Goal: Information Seeking & Learning: Learn about a topic

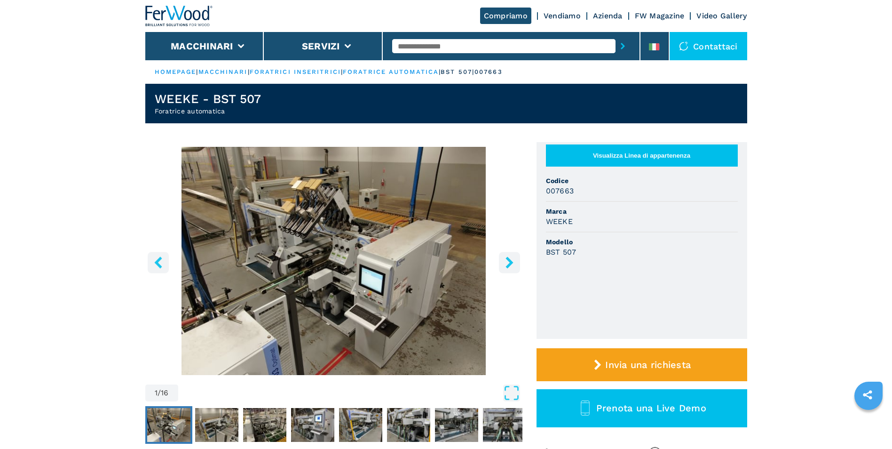
click at [505, 392] on icon "Open Fullscreen" at bounding box center [511, 392] width 17 height 17
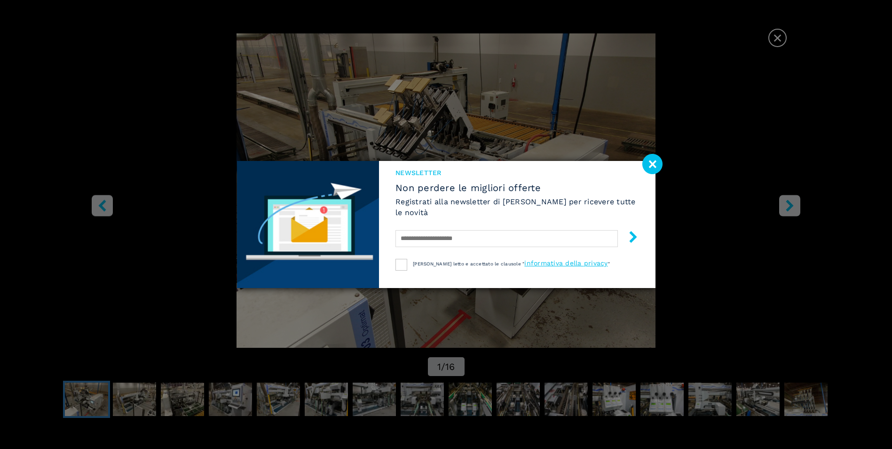
click at [653, 161] on image at bounding box center [652, 164] width 20 height 20
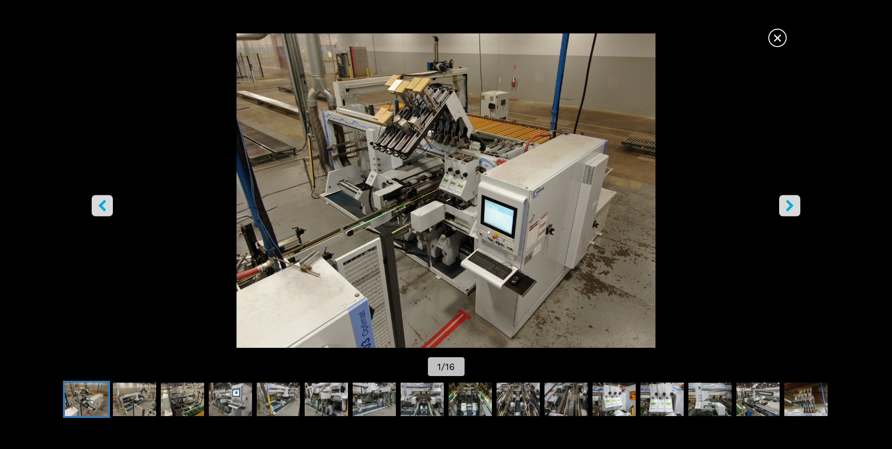
click at [791, 204] on icon "right-button" at bounding box center [790, 206] width 8 height 12
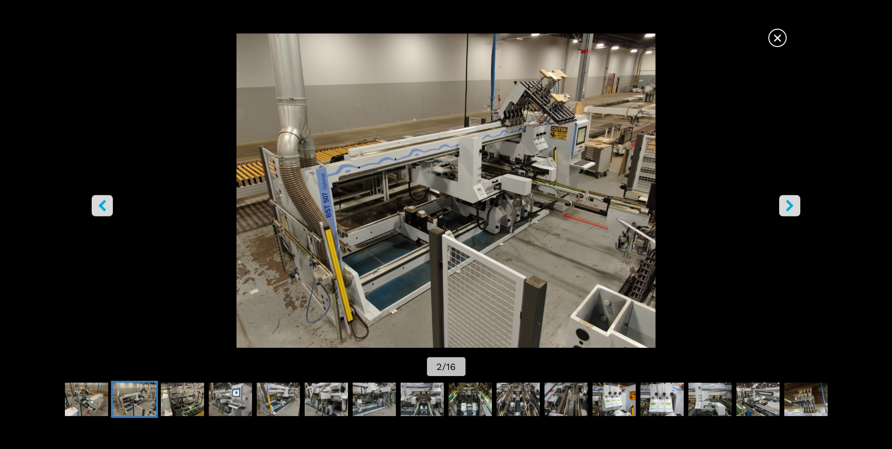
click at [789, 204] on icon "right-button" at bounding box center [790, 206] width 8 height 12
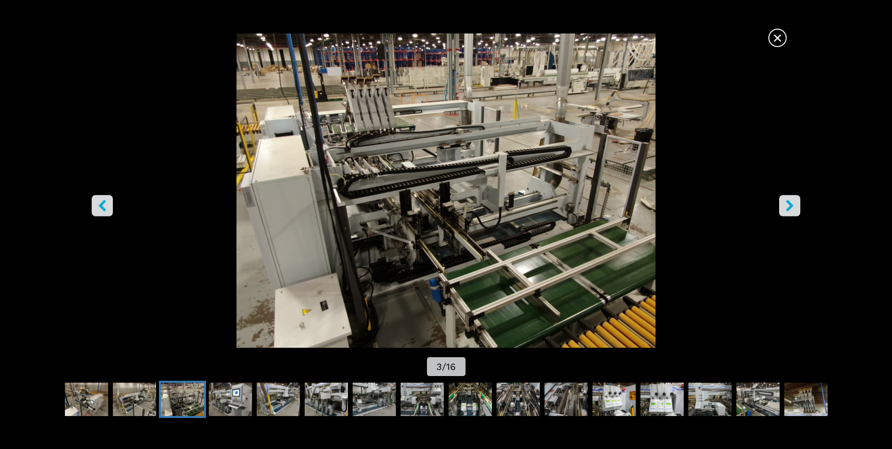
click at [789, 204] on icon "right-button" at bounding box center [790, 206] width 8 height 12
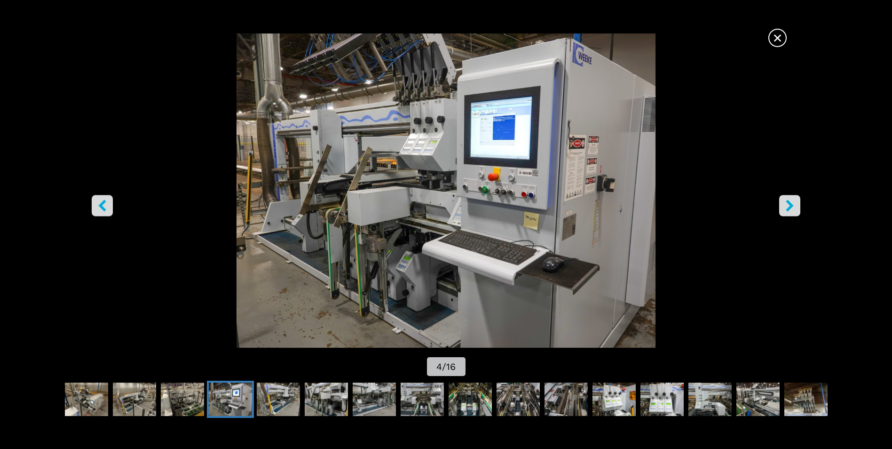
click at [789, 204] on icon "right-button" at bounding box center [790, 206] width 8 height 12
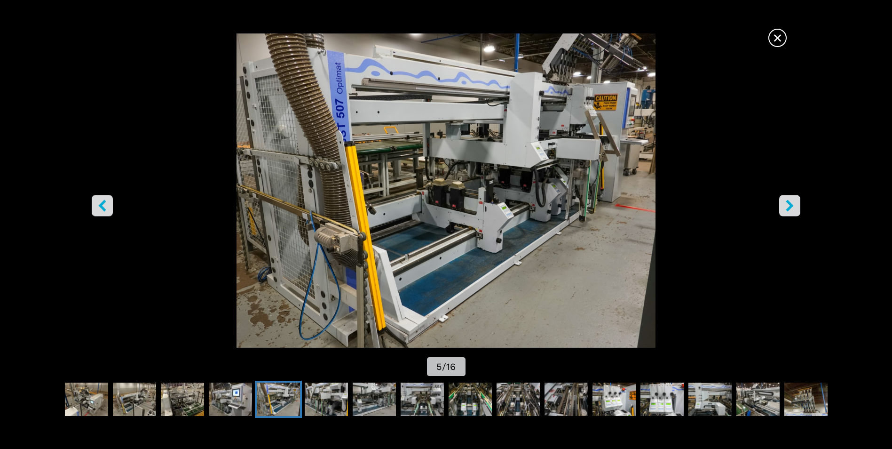
click at [789, 204] on icon "right-button" at bounding box center [790, 206] width 8 height 12
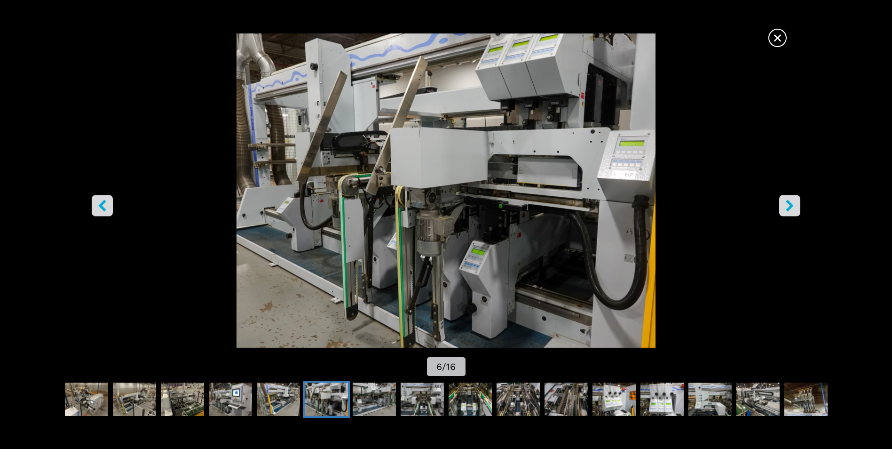
click at [789, 204] on icon "right-button" at bounding box center [790, 206] width 8 height 12
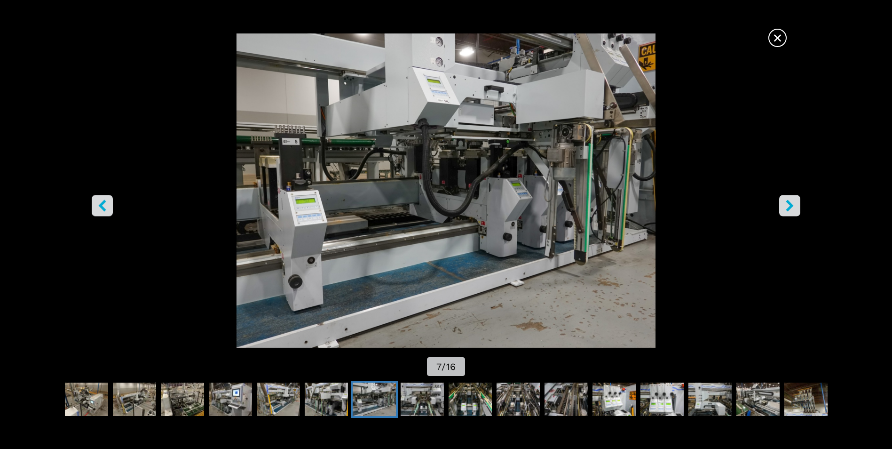
click at [789, 204] on icon "right-button" at bounding box center [790, 206] width 8 height 12
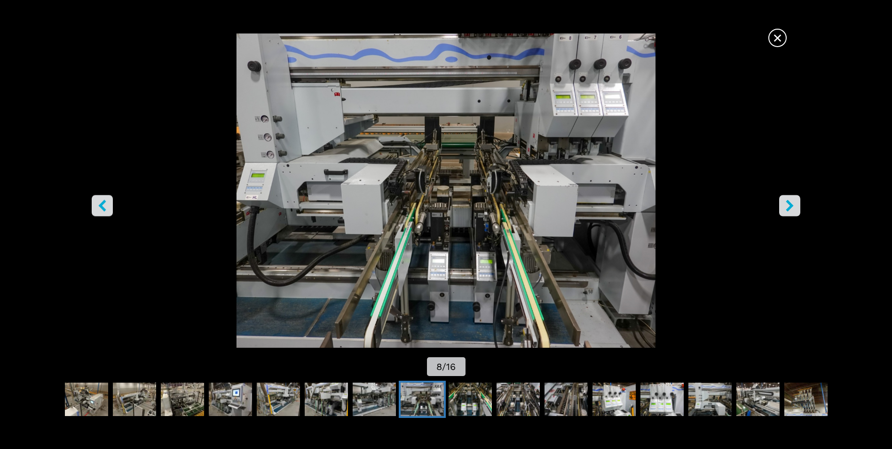
click at [789, 204] on icon "right-button" at bounding box center [790, 206] width 8 height 12
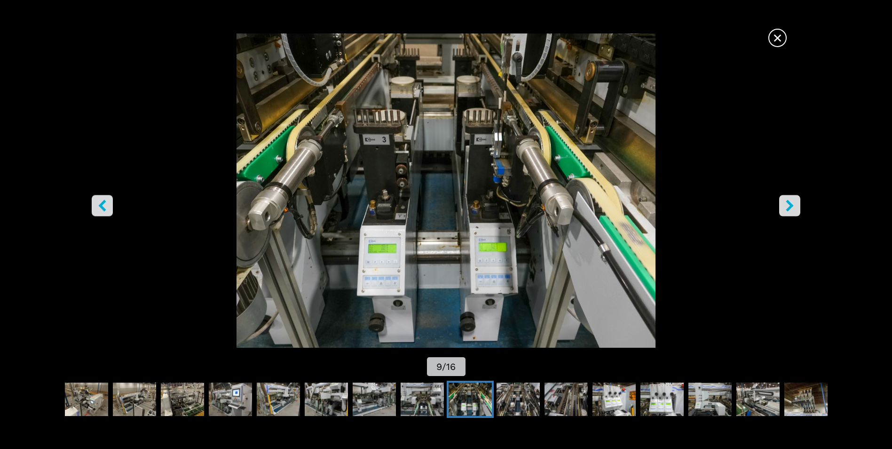
click at [789, 204] on icon "right-button" at bounding box center [790, 206] width 8 height 12
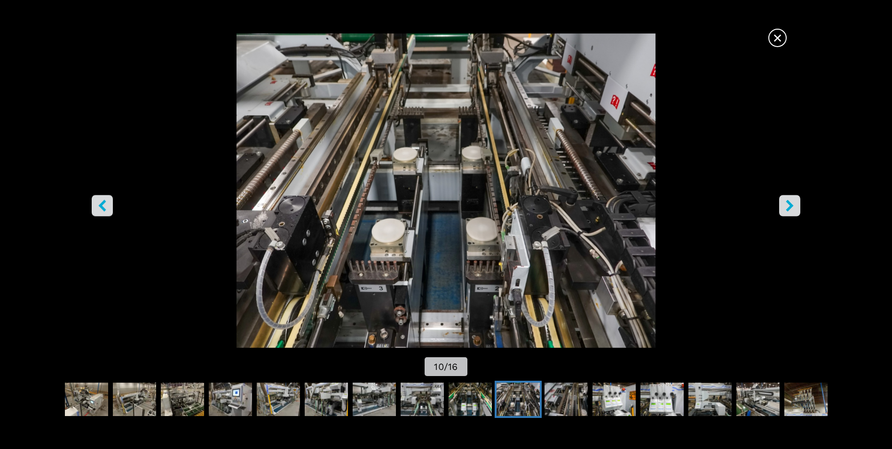
click at [789, 204] on icon "right-button" at bounding box center [790, 206] width 8 height 12
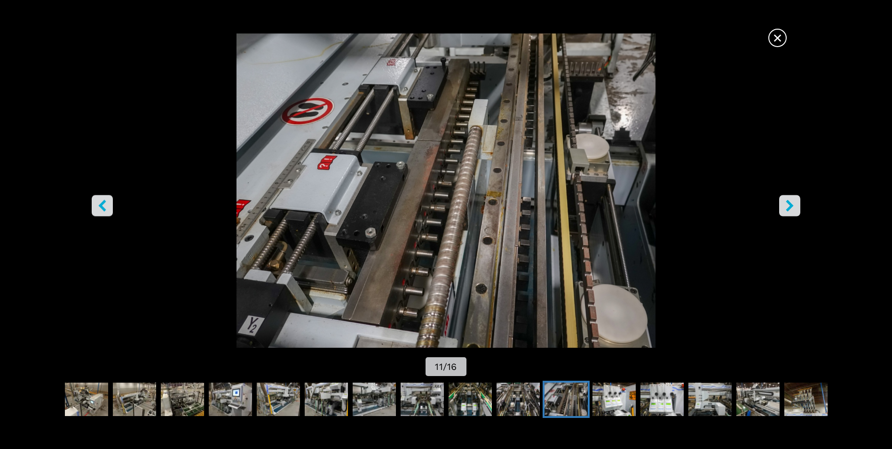
click at [789, 204] on icon "right-button" at bounding box center [790, 206] width 8 height 12
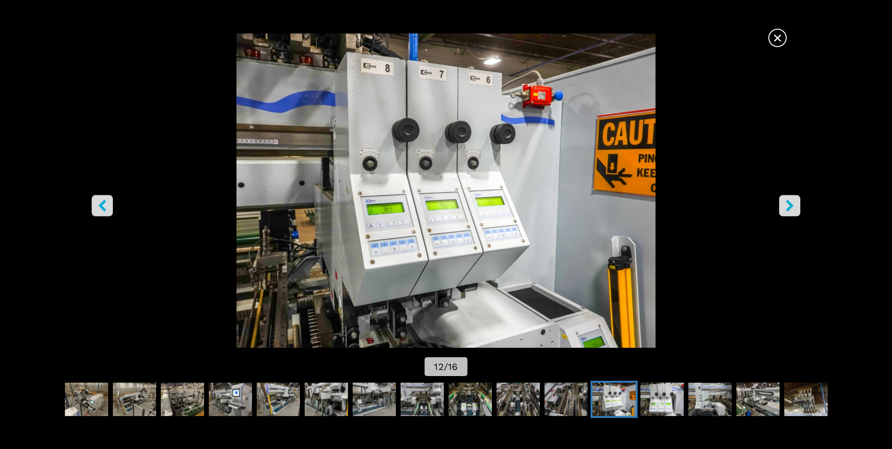
click at [789, 204] on icon "right-button" at bounding box center [790, 206] width 8 height 12
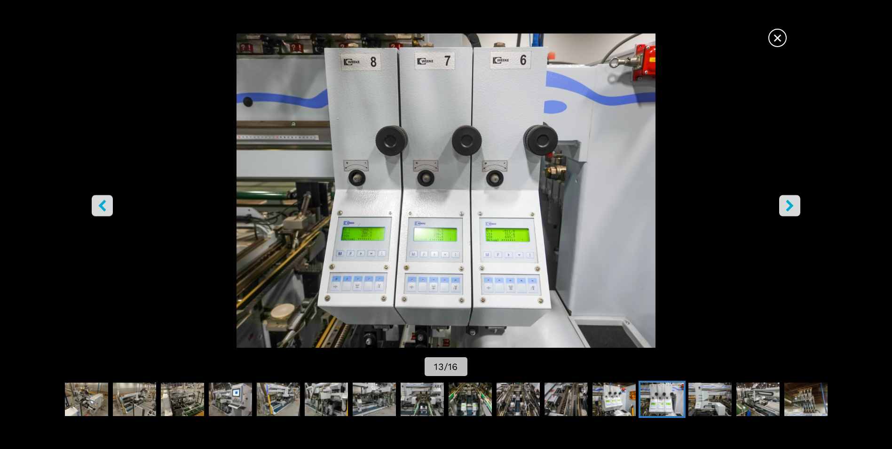
click at [789, 204] on icon "right-button" at bounding box center [790, 206] width 8 height 12
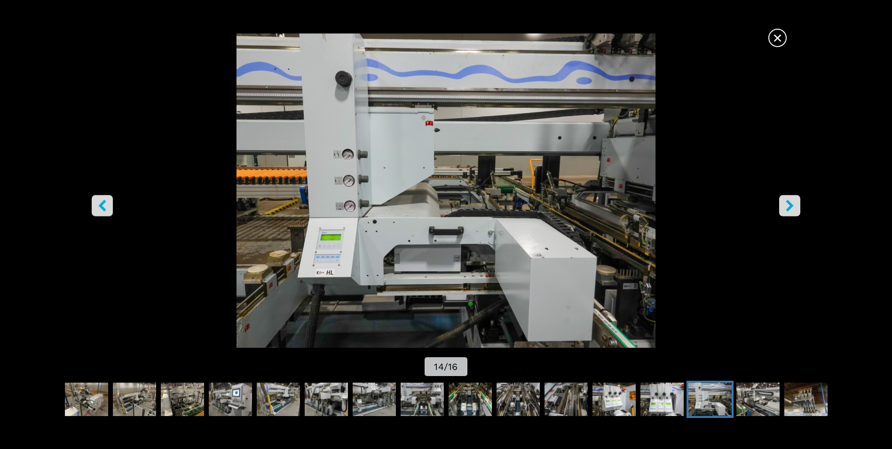
click at [789, 204] on icon "right-button" at bounding box center [790, 206] width 8 height 12
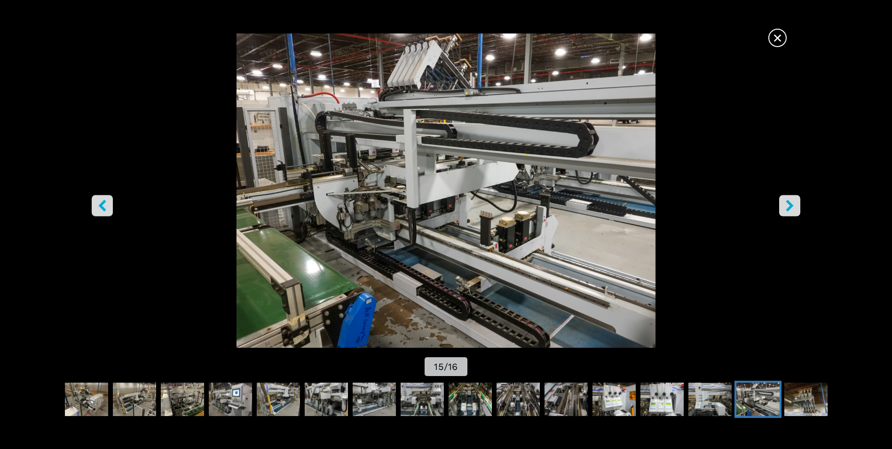
click at [789, 204] on icon "right-button" at bounding box center [790, 206] width 8 height 12
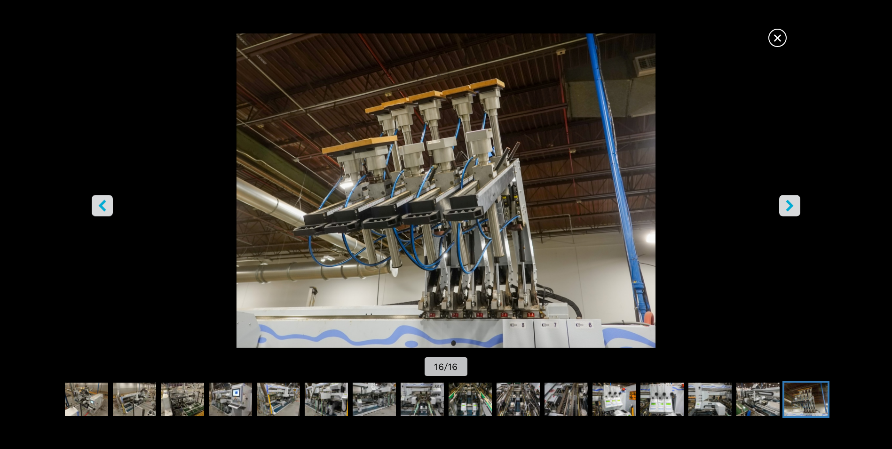
click at [789, 204] on icon "right-button" at bounding box center [790, 206] width 8 height 12
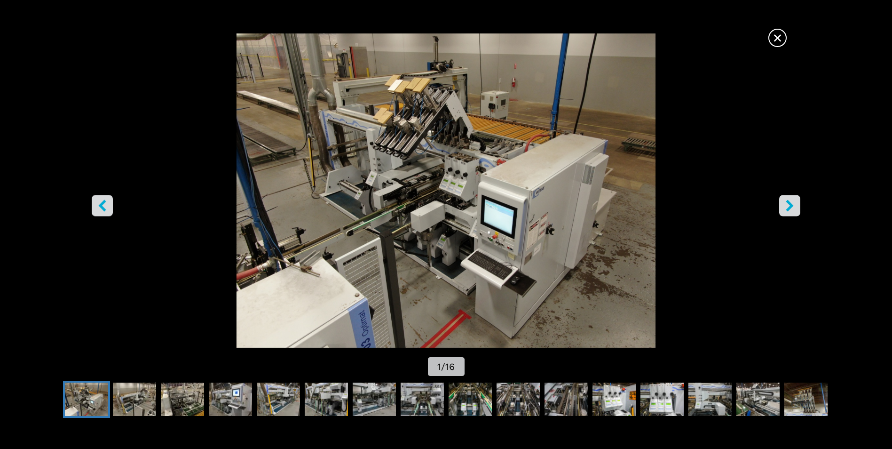
click at [789, 204] on icon "right-button" at bounding box center [790, 206] width 8 height 12
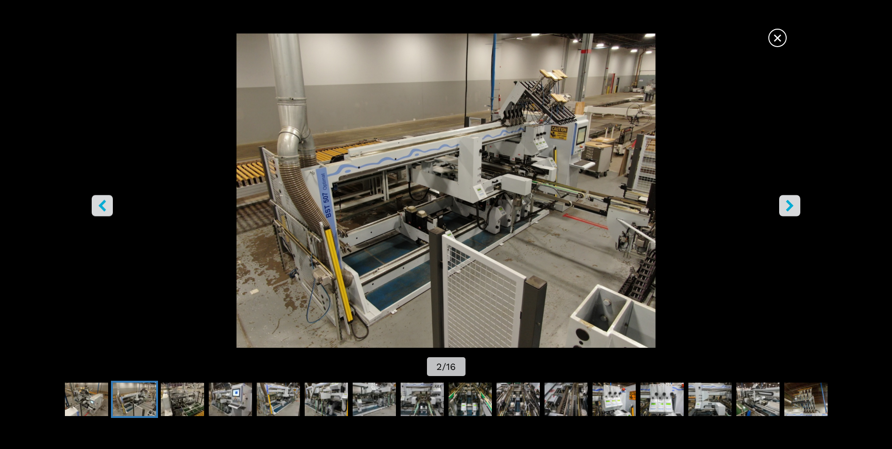
click at [789, 204] on icon "right-button" at bounding box center [790, 206] width 8 height 12
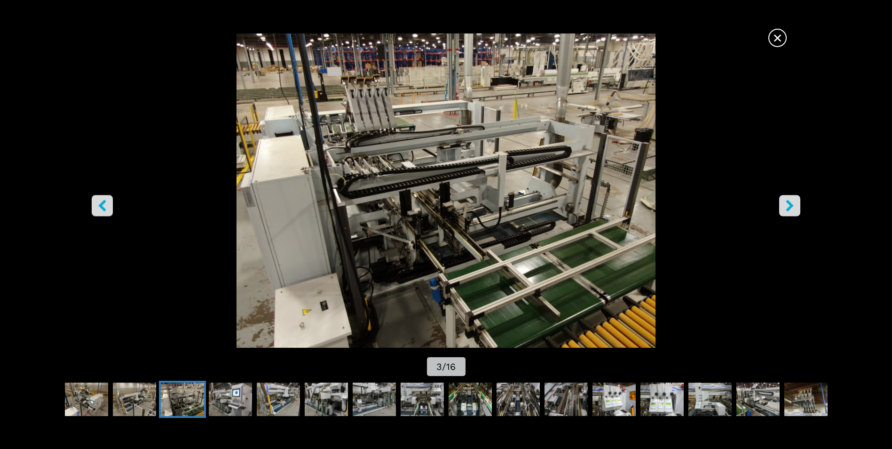
click at [789, 204] on icon "right-button" at bounding box center [790, 206] width 8 height 12
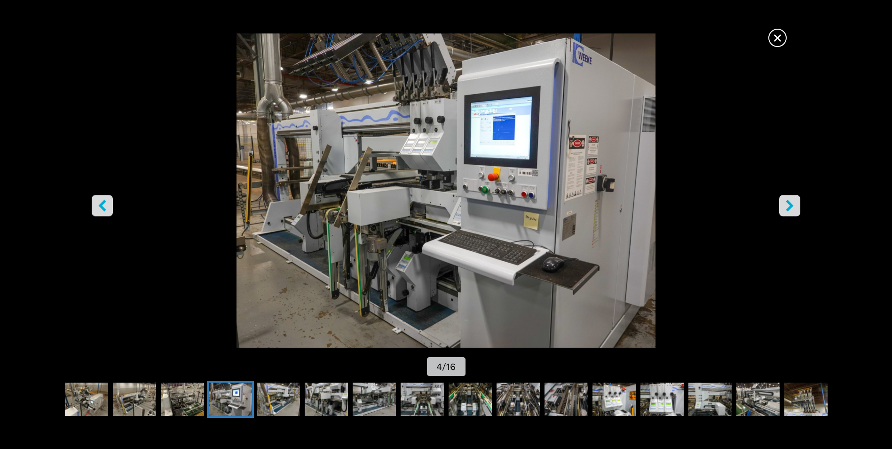
click at [789, 204] on icon "right-button" at bounding box center [790, 206] width 8 height 12
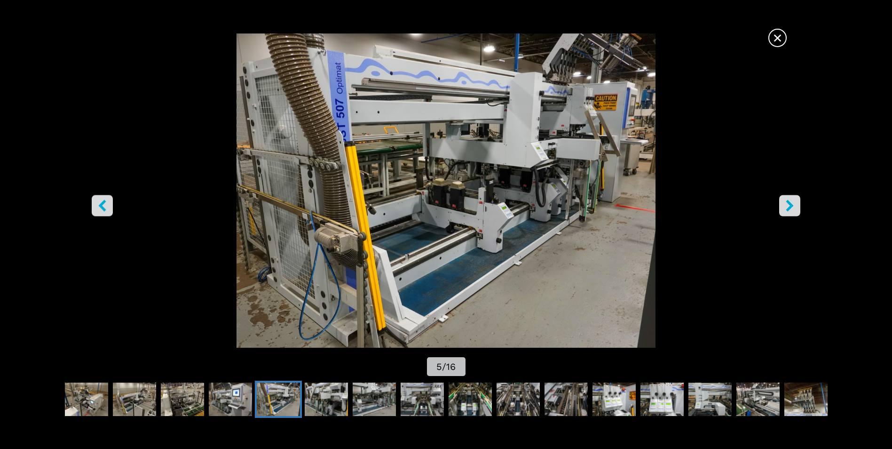
click at [789, 204] on icon "right-button" at bounding box center [790, 206] width 8 height 12
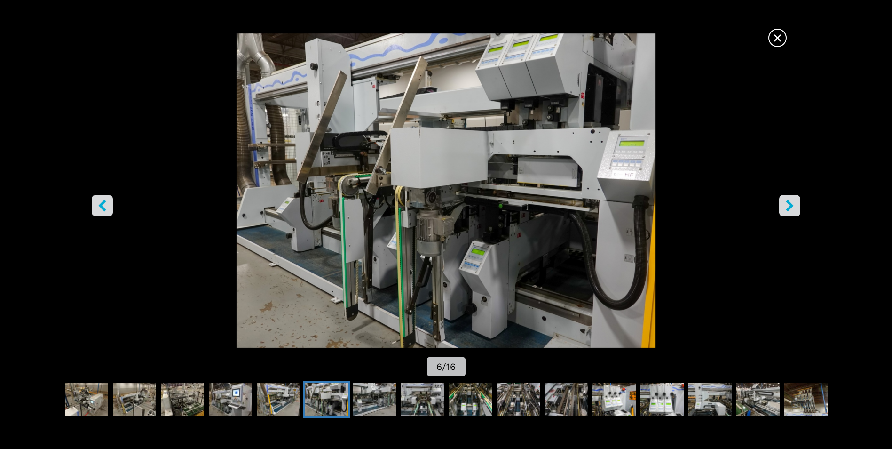
click at [789, 204] on icon "right-button" at bounding box center [790, 206] width 8 height 12
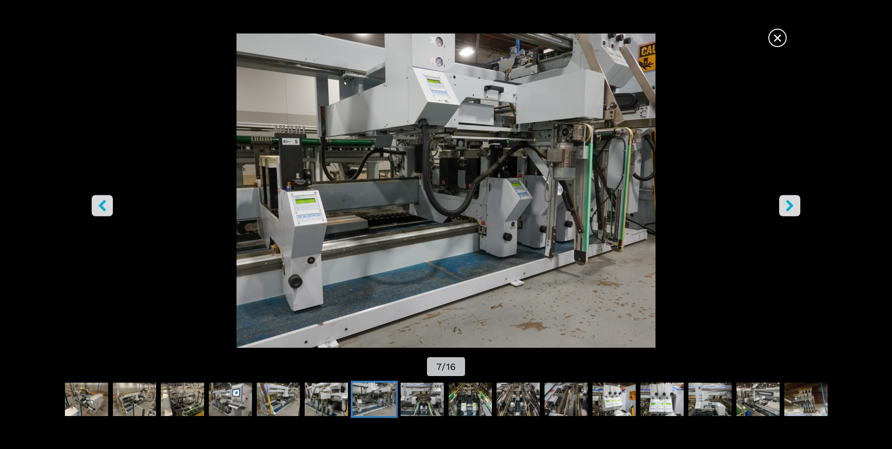
click at [789, 204] on icon "right-button" at bounding box center [790, 206] width 8 height 12
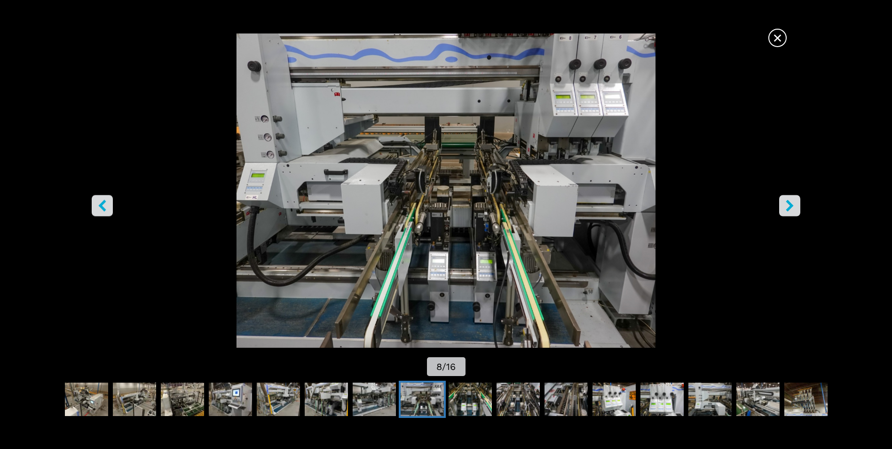
click at [789, 204] on icon "right-button" at bounding box center [790, 206] width 8 height 12
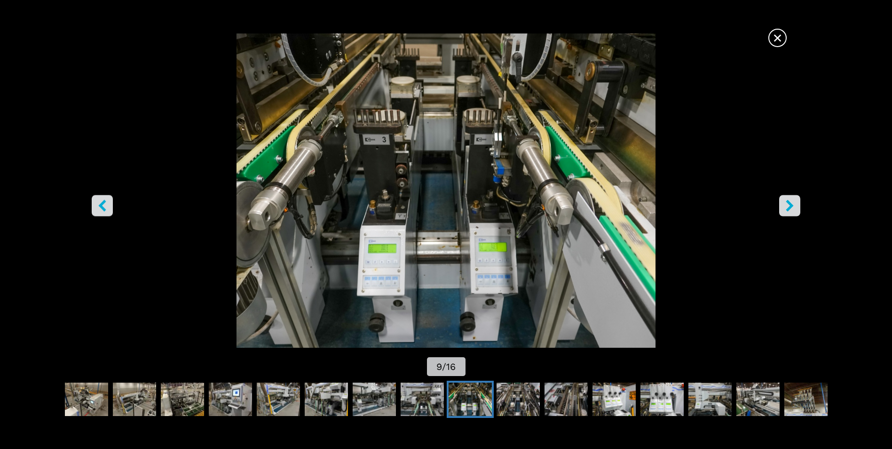
click at [789, 204] on icon "right-button" at bounding box center [790, 206] width 8 height 12
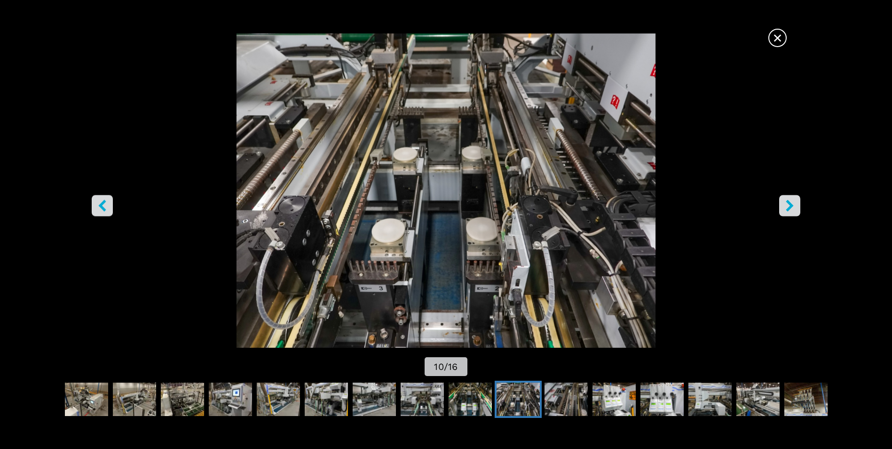
click at [789, 204] on icon "right-button" at bounding box center [790, 206] width 8 height 12
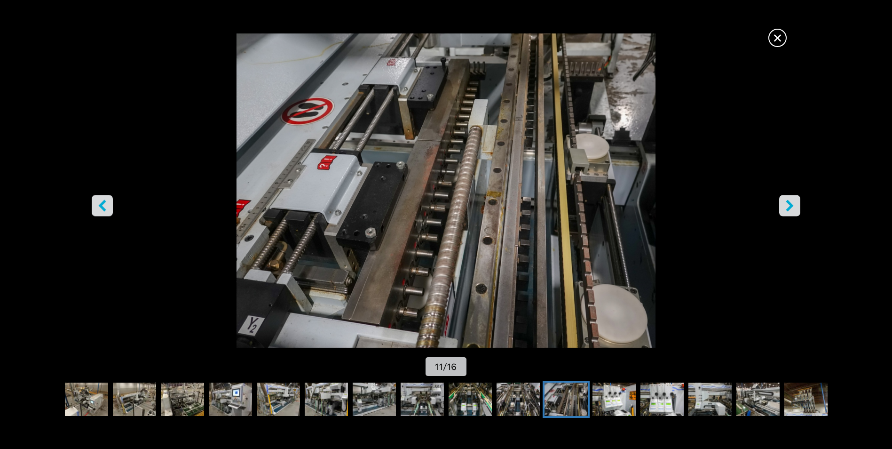
click at [789, 204] on icon "right-button" at bounding box center [790, 206] width 8 height 12
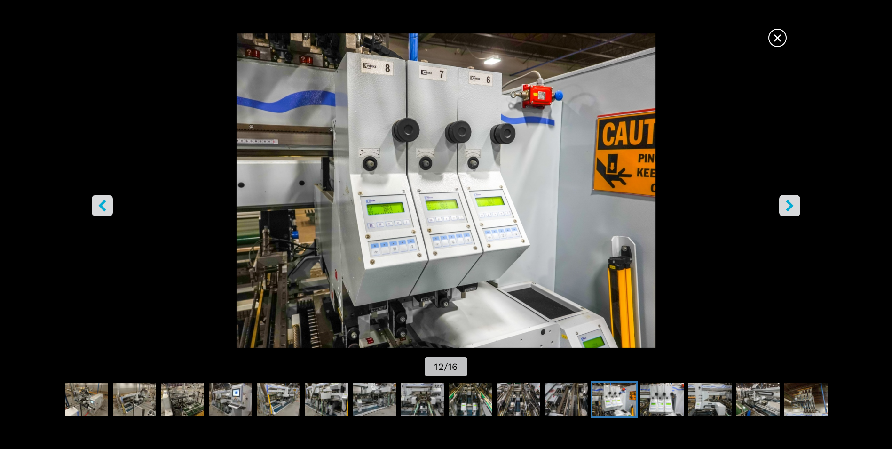
click at [789, 204] on icon "right-button" at bounding box center [790, 206] width 8 height 12
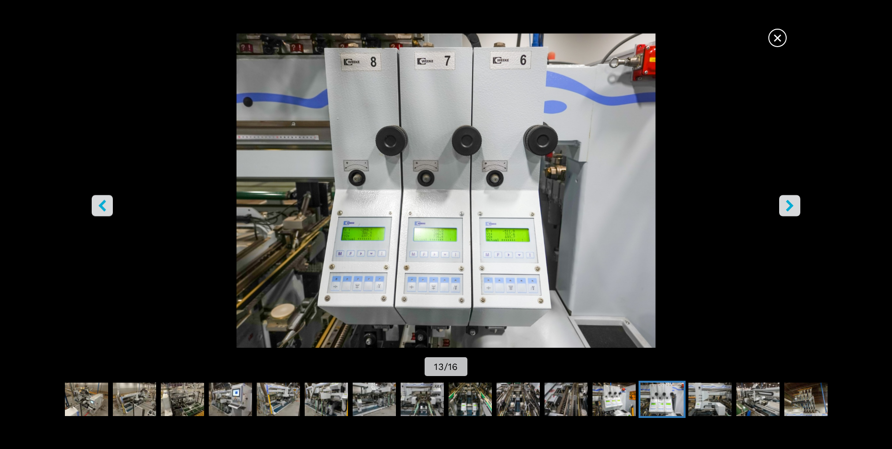
click at [789, 204] on icon "right-button" at bounding box center [790, 206] width 8 height 12
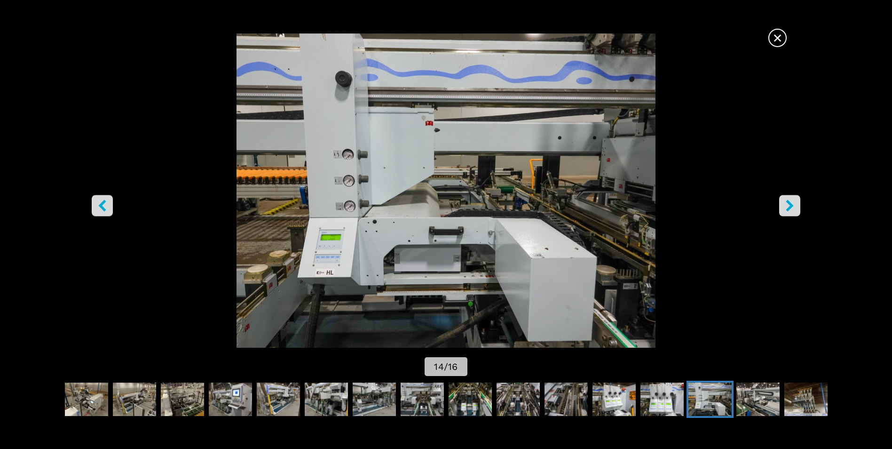
click at [789, 204] on icon "right-button" at bounding box center [790, 206] width 8 height 12
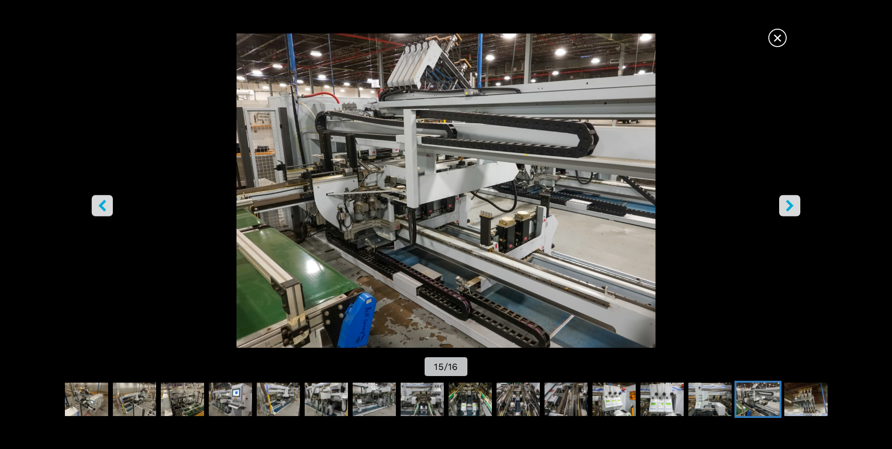
click at [789, 204] on icon "right-button" at bounding box center [790, 206] width 8 height 12
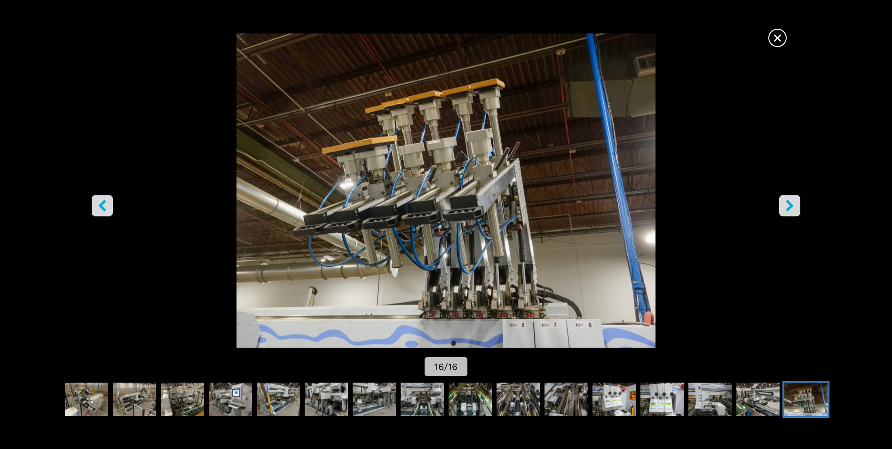
click at [789, 204] on icon "right-button" at bounding box center [790, 206] width 8 height 12
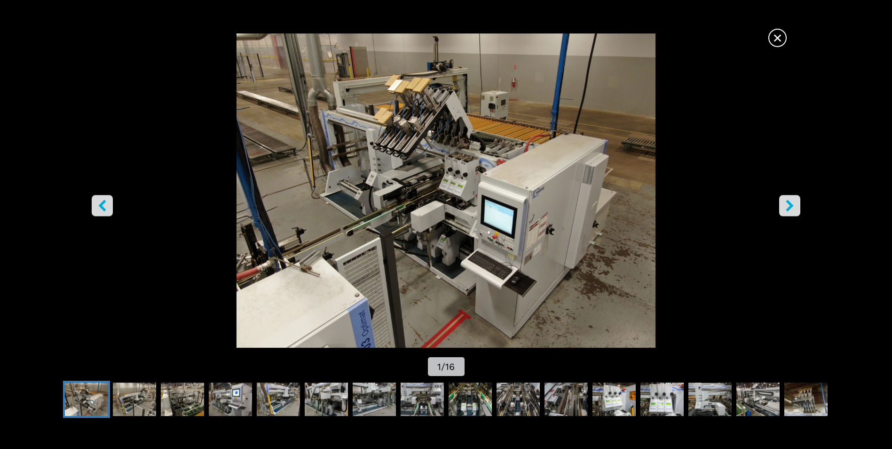
click at [789, 204] on icon "right-button" at bounding box center [790, 206] width 8 height 12
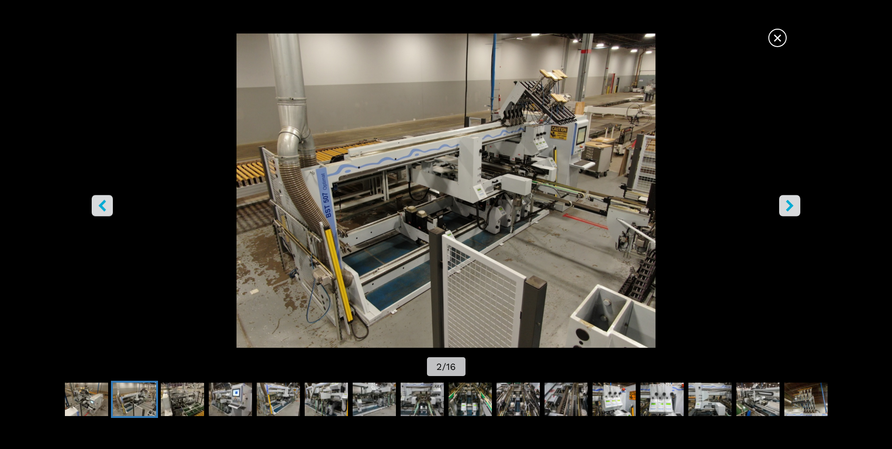
click at [780, 37] on span "×" at bounding box center [777, 36] width 16 height 16
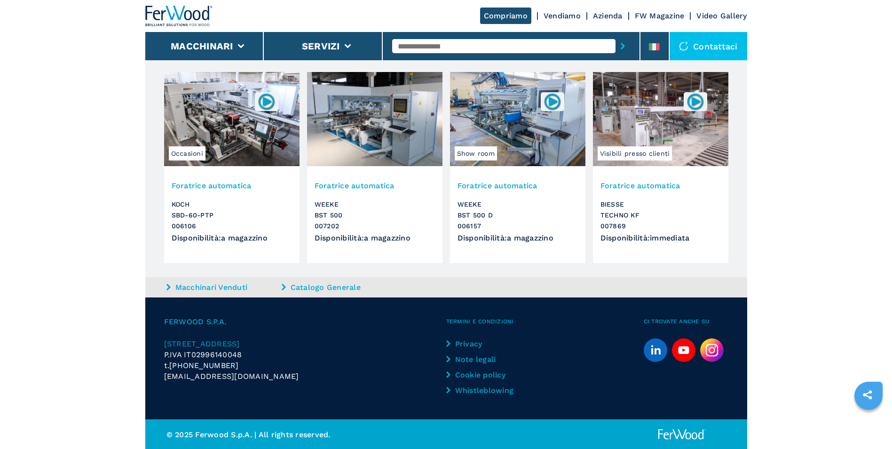
scroll to position [1251, 0]
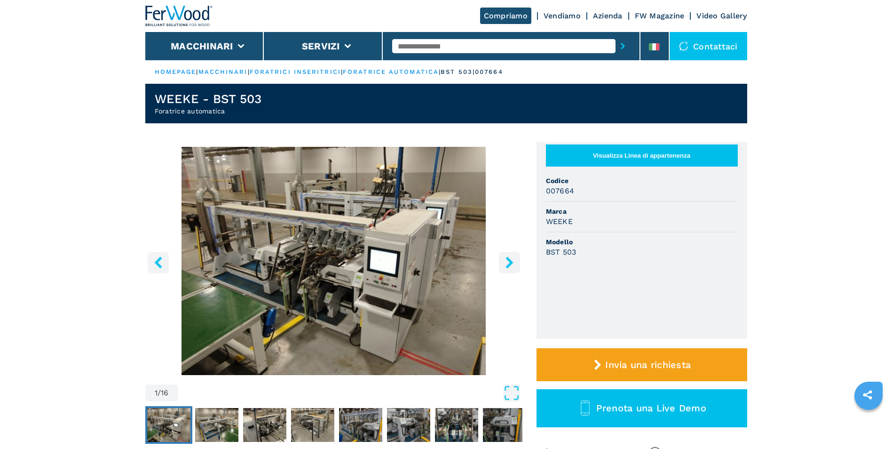
click at [507, 263] on icon "right-button" at bounding box center [510, 262] width 12 height 12
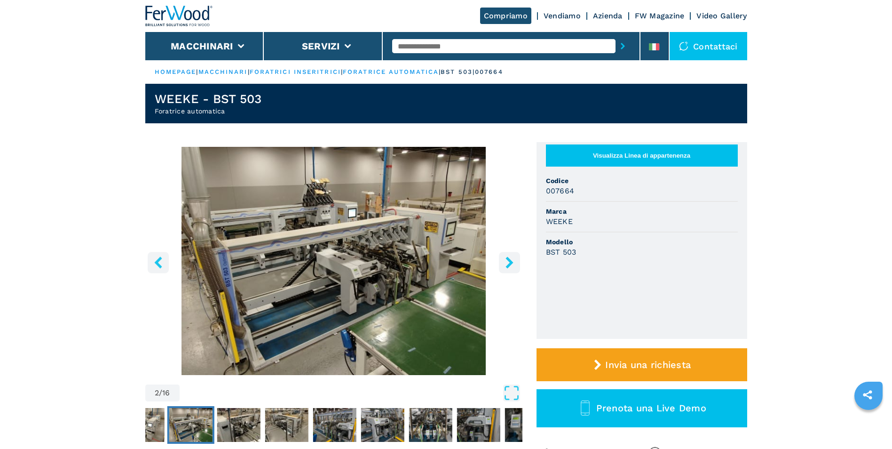
click at [507, 263] on icon "right-button" at bounding box center [510, 262] width 12 height 12
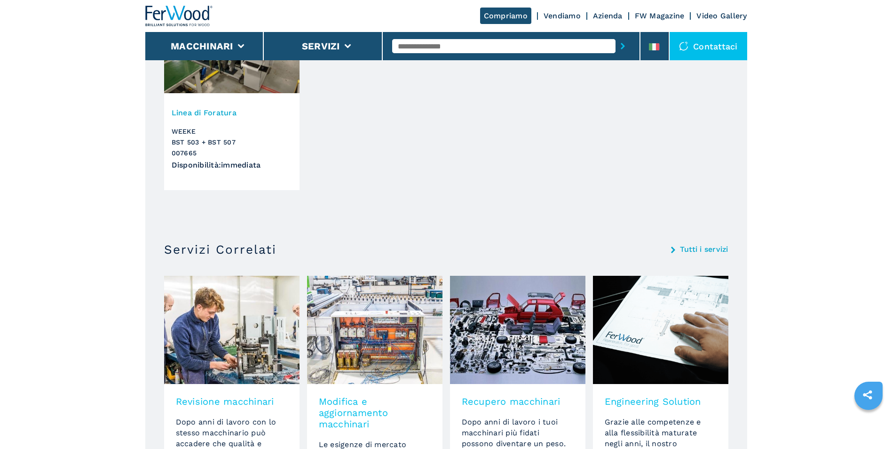
scroll to position [658, 0]
